Goal: Find specific page/section: Find specific page/section

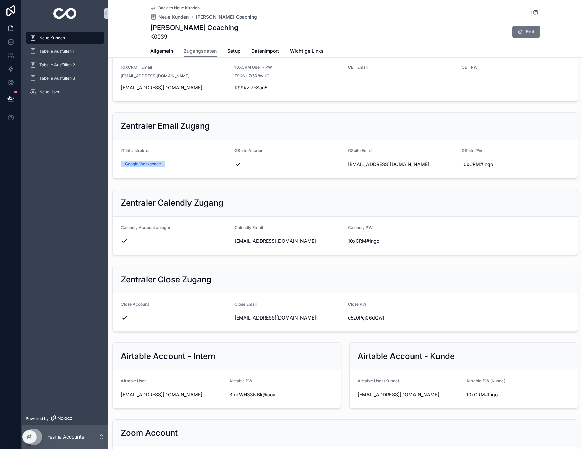
scroll to position [120, 0]
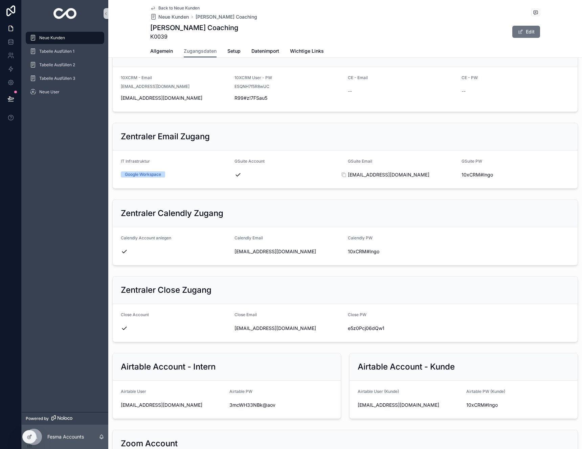
click at [444, 175] on span "ingo@alexandraweber-coaching.de" at bounding box center [402, 174] width 108 height 7
drag, startPoint x: 438, startPoint y: 178, endPoint x: 438, endPoint y: 204, distance: 26.4
click at [438, 178] on span "ingo@alexandraweber-coaching.de" at bounding box center [402, 174] width 108 height 7
drag, startPoint x: 444, startPoint y: 415, endPoint x: 352, endPoint y: 405, distance: 91.9
click at [353, 405] on form "Airtable User (Kunde) ingo@alexandraweber-coaching.de Airtable PW (Kunde) 10xCR…" at bounding box center [463, 400] width 228 height 38
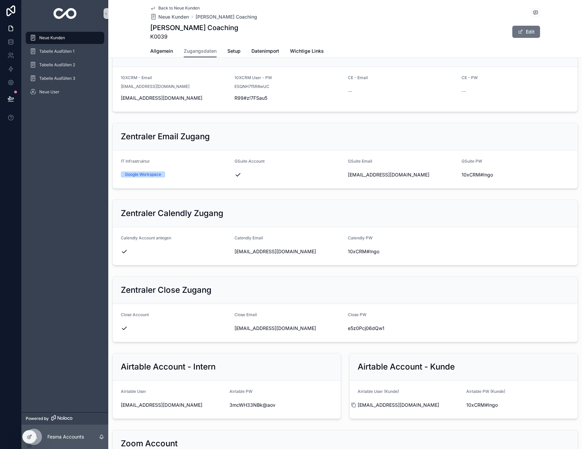
click at [351, 405] on icon "scrollable content" at bounding box center [353, 404] width 5 height 5
click at [482, 400] on div "10xCRM#Ingo" at bounding box center [517, 405] width 103 height 11
copy div "10xCRM#Ingo"
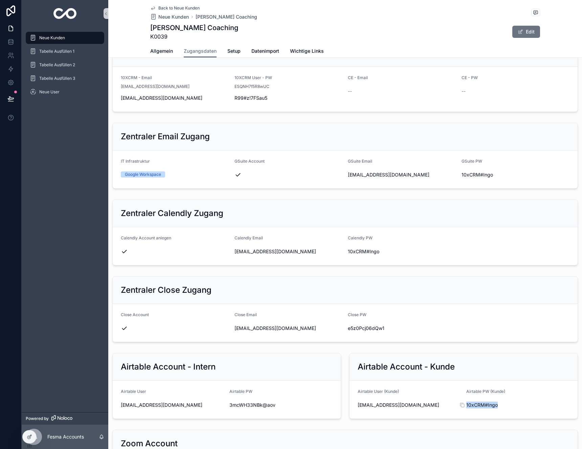
click at [477, 405] on span "10xCRM#Ingo" at bounding box center [517, 405] width 103 height 7
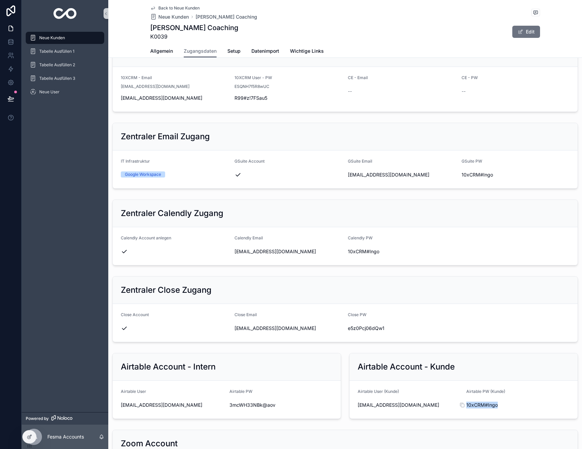
click at [477, 405] on span "10xCRM#Ingo" at bounding box center [517, 405] width 103 height 7
copy div "10xCRM#Ingo"
click at [63, 36] on span "Neue Kunden" at bounding box center [52, 37] width 26 height 5
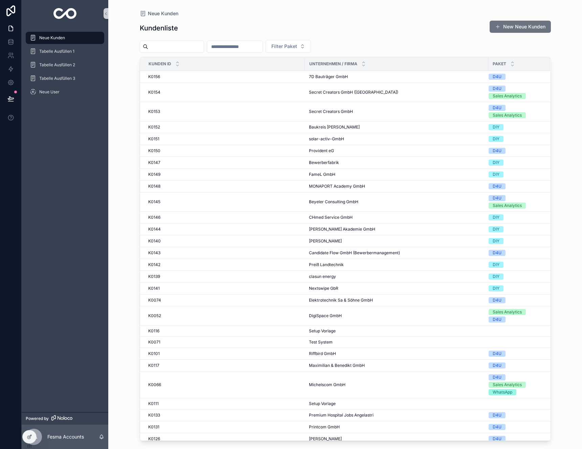
click at [233, 48] on input "scrollable content" at bounding box center [234, 46] width 55 height 9
type input "**"
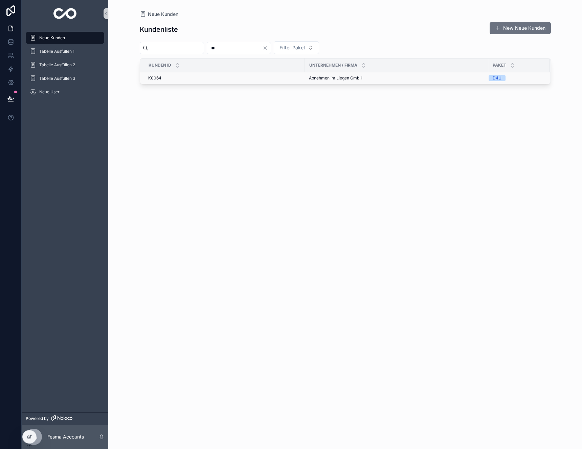
click at [358, 77] on span "Abnehmen im Liegen GmbH" at bounding box center [335, 77] width 53 height 5
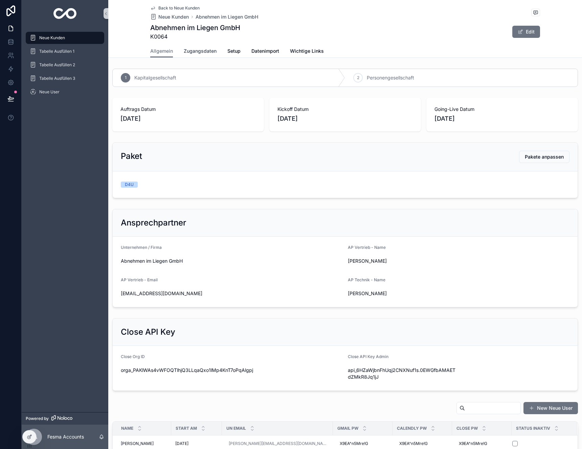
click at [209, 56] on link "Zugangsdaten" at bounding box center [200, 52] width 33 height 14
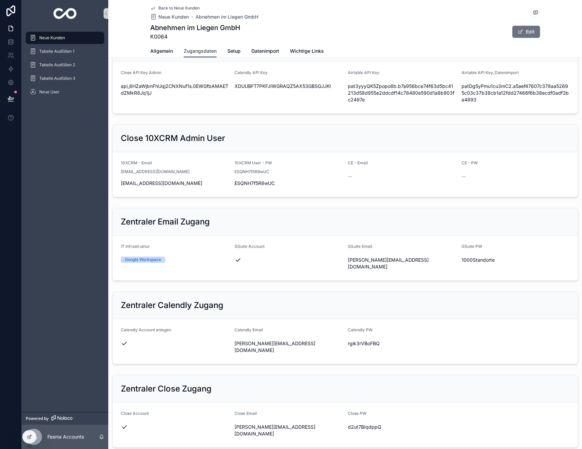
scroll to position [103, 0]
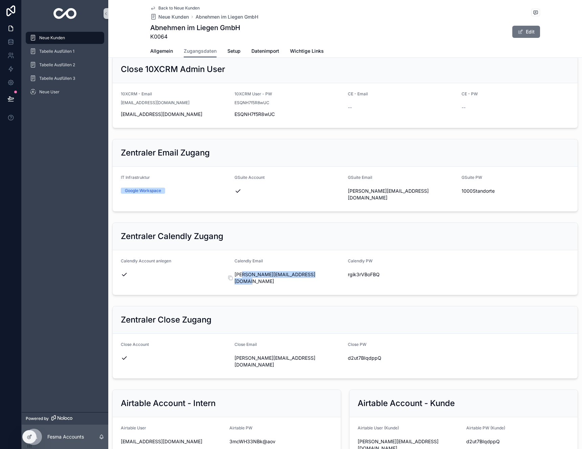
drag, startPoint x: 320, startPoint y: 270, endPoint x: 238, endPoint y: 267, distance: 81.3
click at [239, 271] on span "[PERSON_NAME][EMAIL_ADDRESS][DOMAIN_NAME]" at bounding box center [288, 278] width 108 height 14
click at [228, 275] on icon "scrollable content" at bounding box center [230, 277] width 5 height 5
click at [358, 271] on span "rgik3rVBoFBQ" at bounding box center [402, 274] width 108 height 7
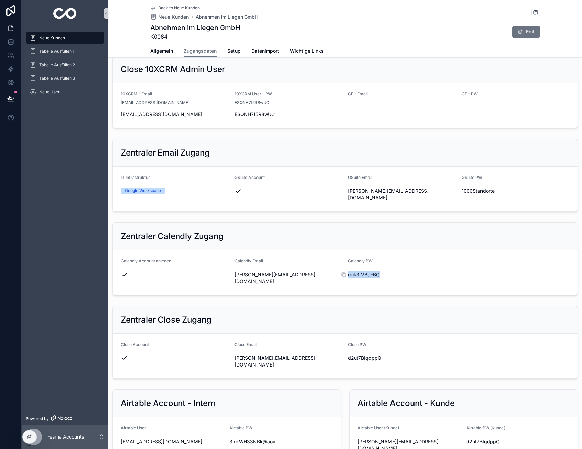
click at [358, 271] on span "rgik3rVBoFBQ" at bounding box center [402, 274] width 108 height 7
copy div "rgik3rVBoFBQ"
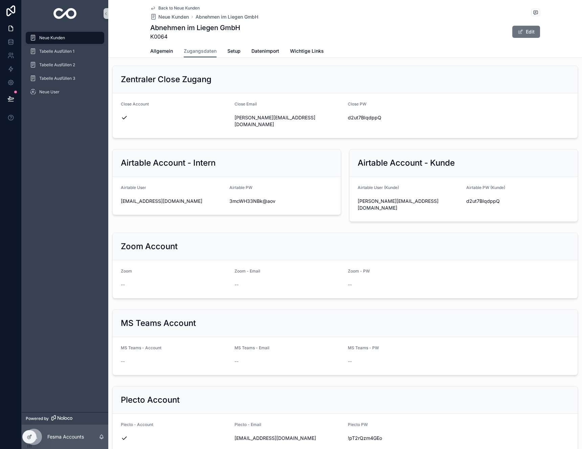
scroll to position [220, 0]
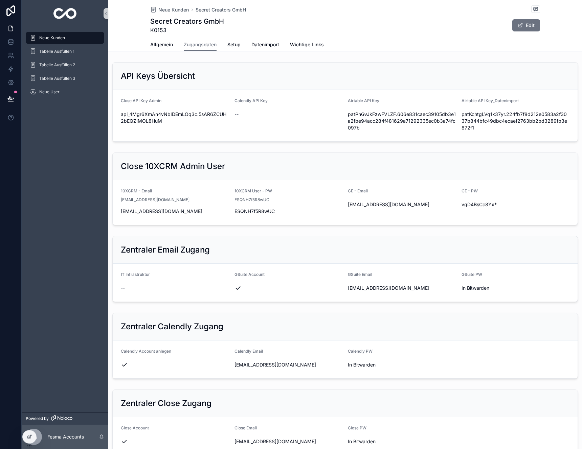
scroll to position [521, 0]
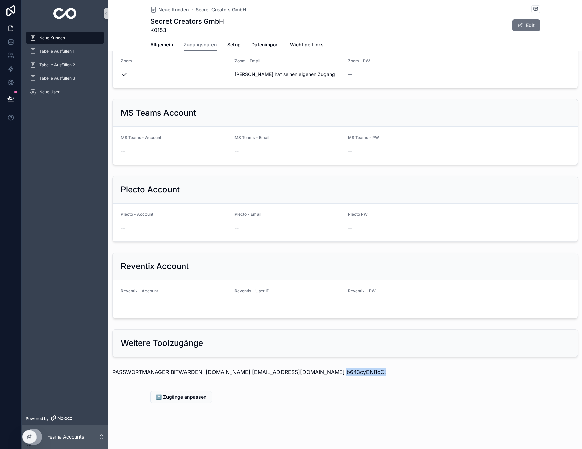
click at [75, 38] on div "Neue Kunden" at bounding box center [65, 37] width 70 height 11
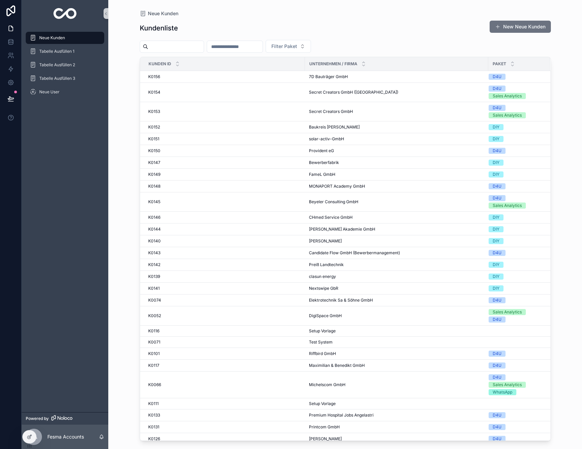
click at [256, 43] on input "scrollable content" at bounding box center [234, 46] width 55 height 9
type input "**"
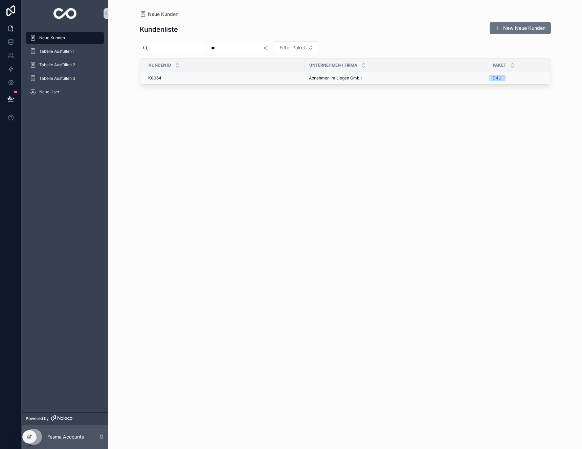
click at [278, 77] on div "K0064 K0064" at bounding box center [224, 77] width 153 height 5
